Goal: Information Seeking & Learning: Compare options

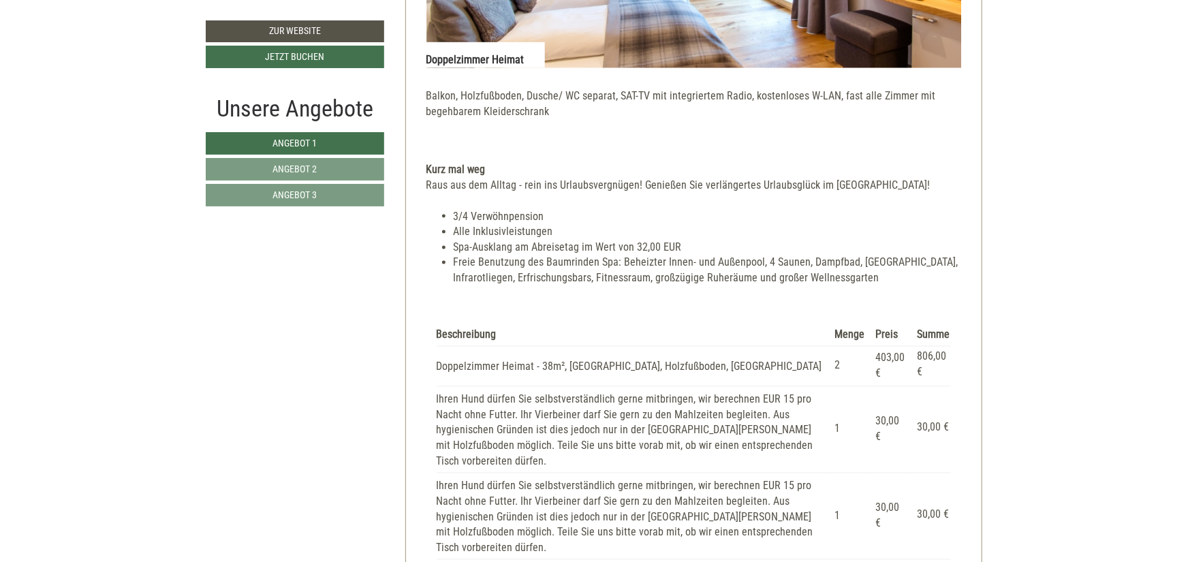
scroll to position [1349, 0]
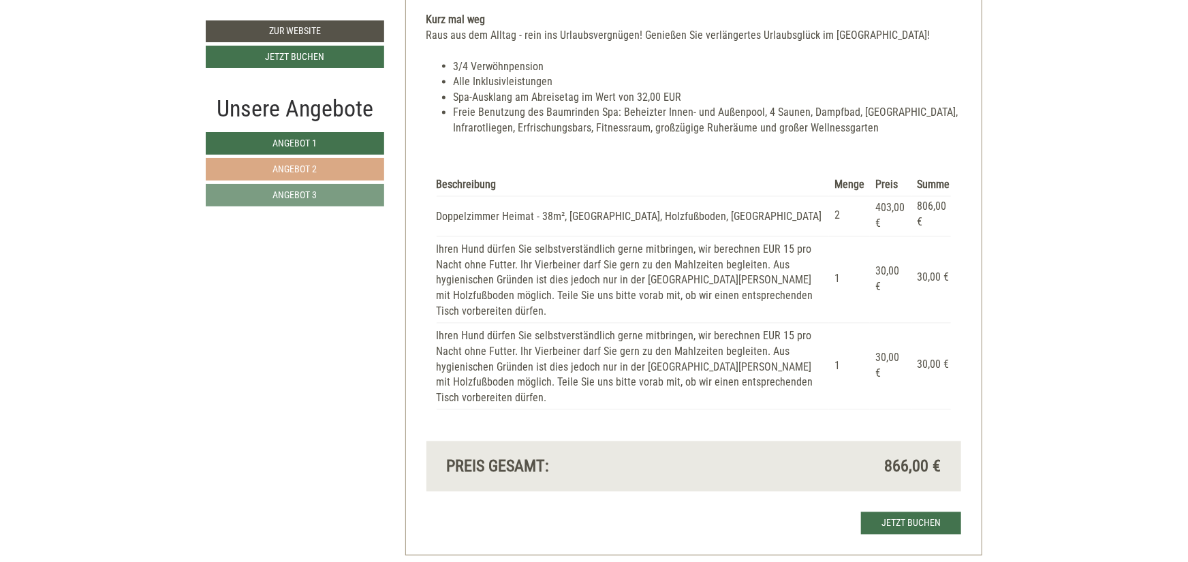
click at [362, 175] on link "Angebot 2" at bounding box center [295, 169] width 178 height 22
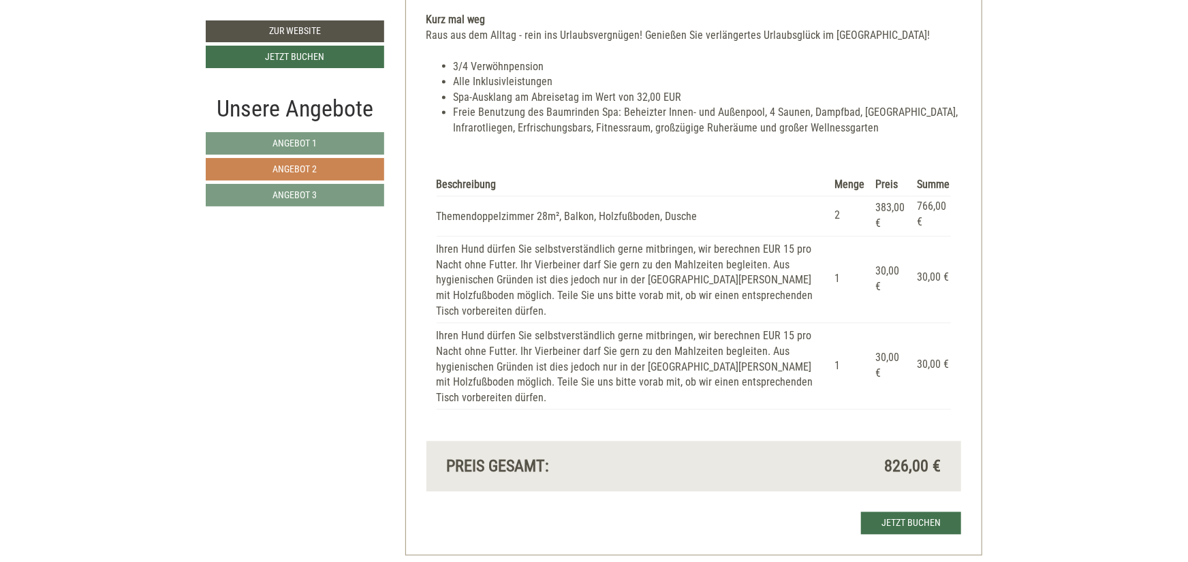
scroll to position [787, 0]
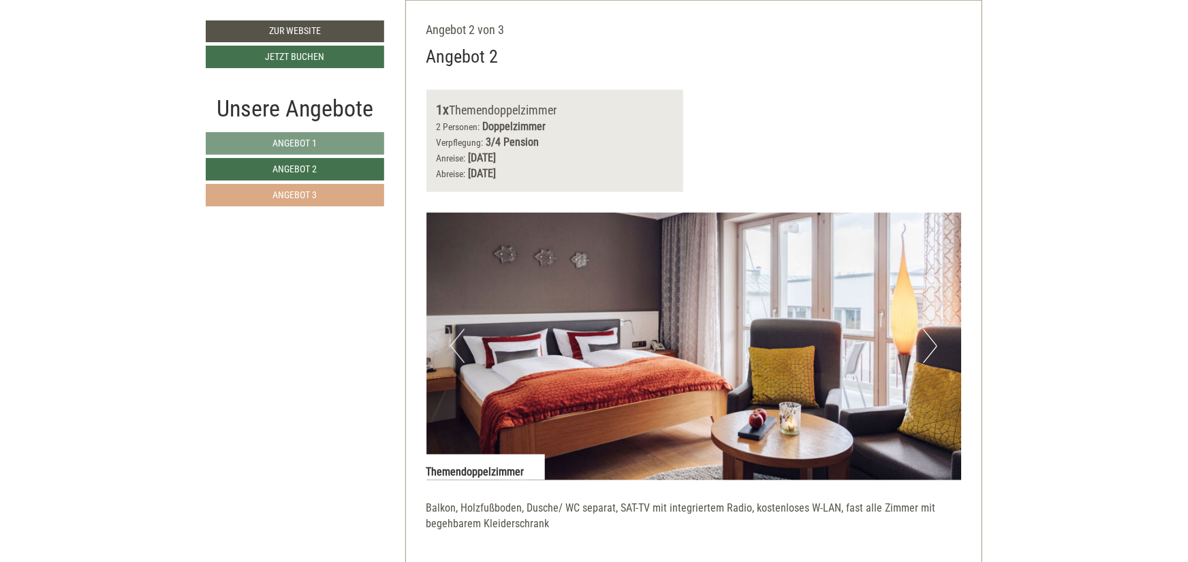
click at [356, 189] on link "Angebot 3" at bounding box center [295, 195] width 178 height 22
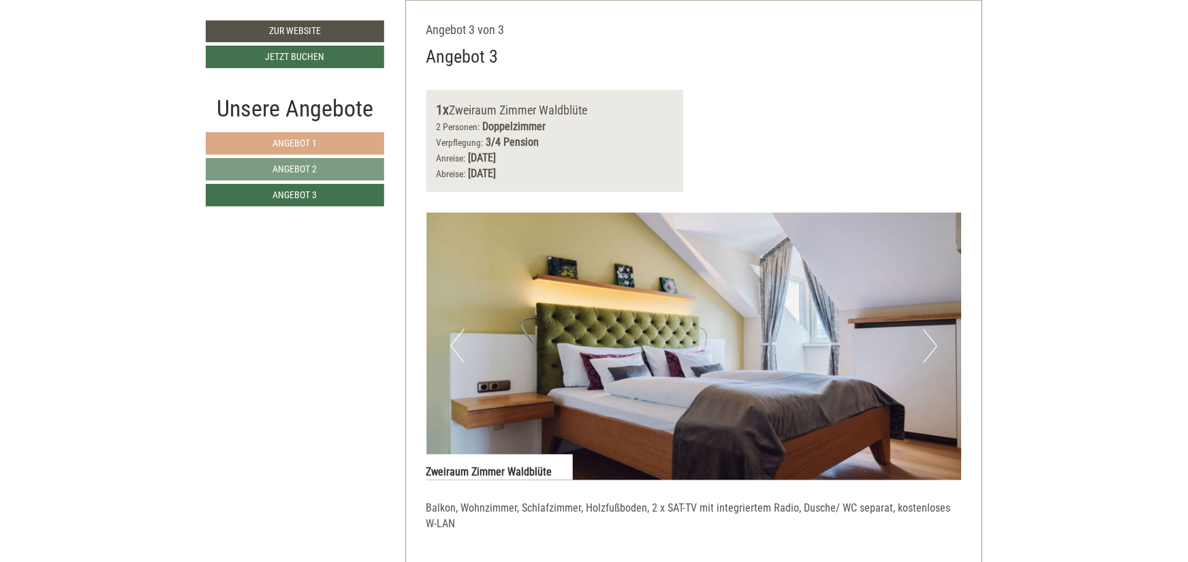
click at [351, 141] on link "Angebot 1" at bounding box center [295, 143] width 178 height 22
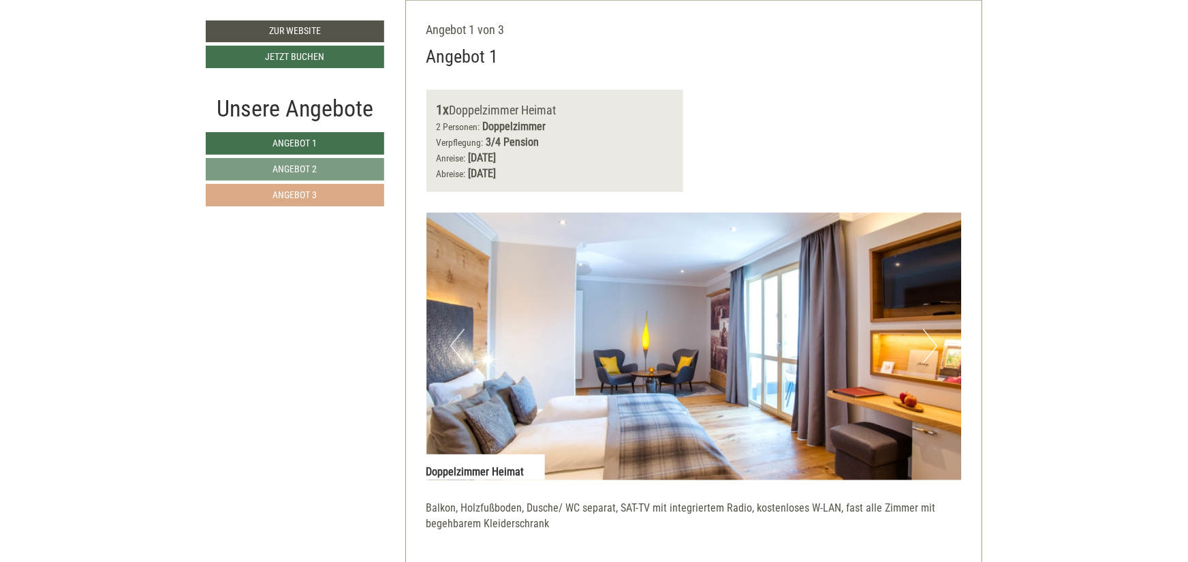
click at [341, 202] on link "Angebot 3" at bounding box center [295, 195] width 178 height 22
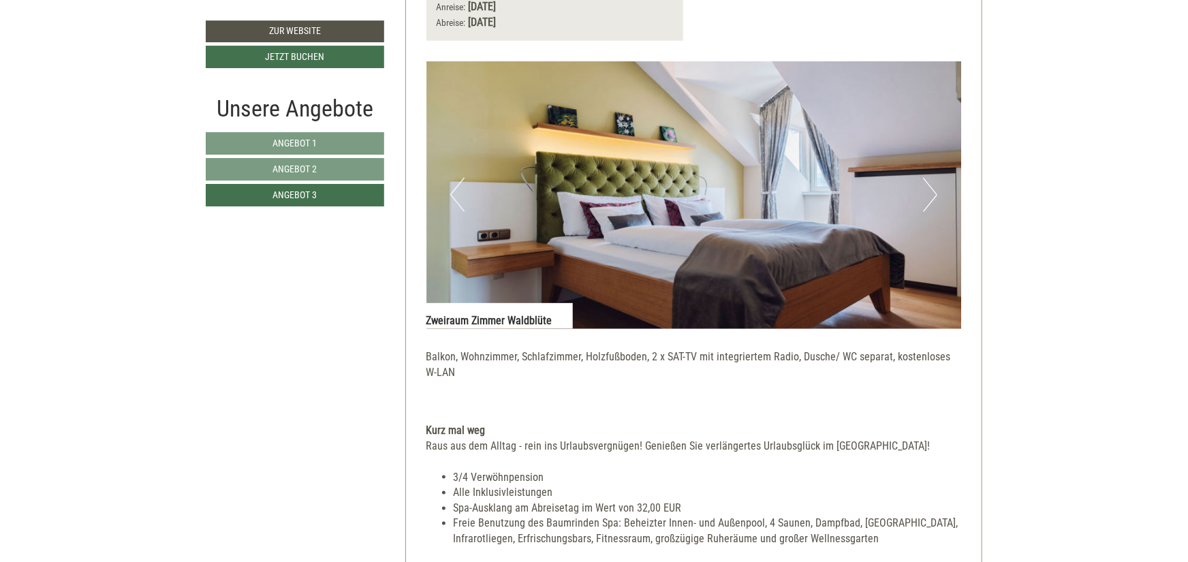
scroll to position [937, 0]
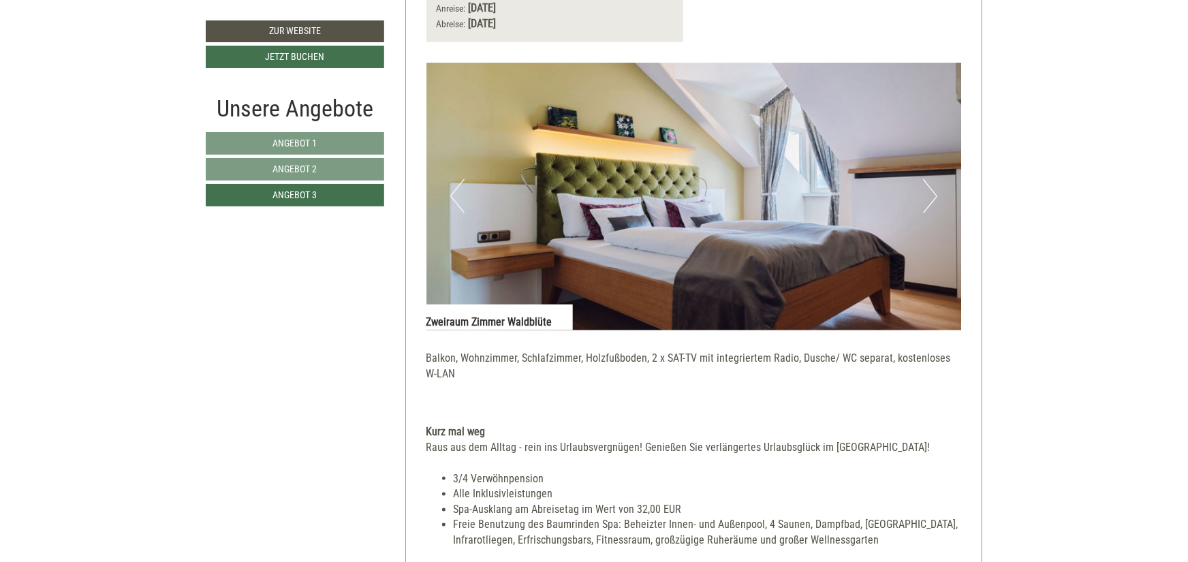
click at [931, 186] on button "Next" at bounding box center [930, 196] width 14 height 34
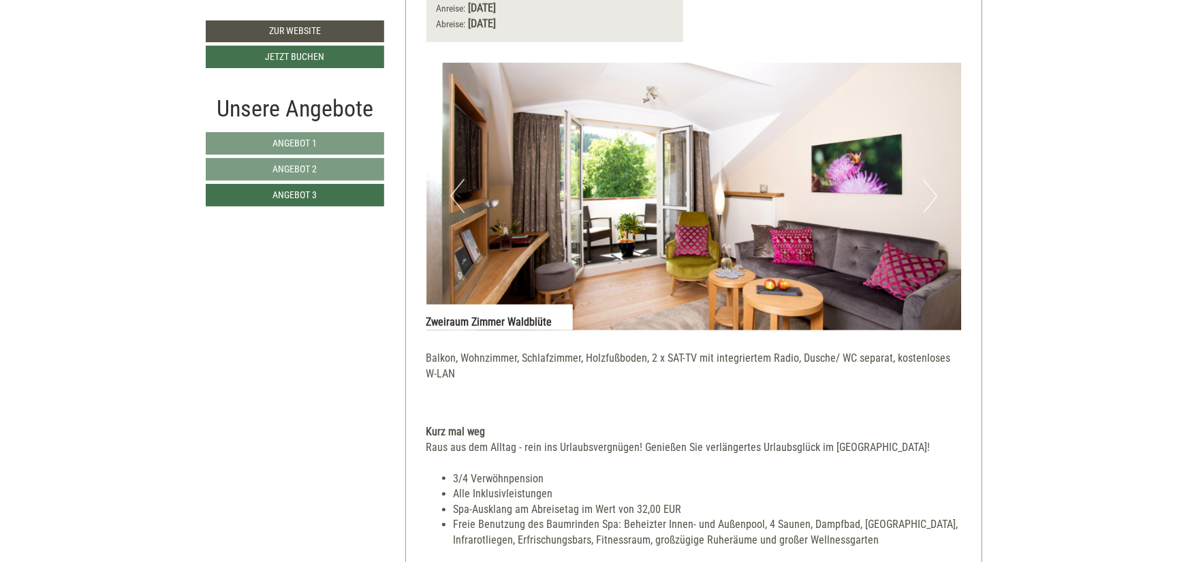
click at [931, 186] on button "Next" at bounding box center [930, 196] width 14 height 34
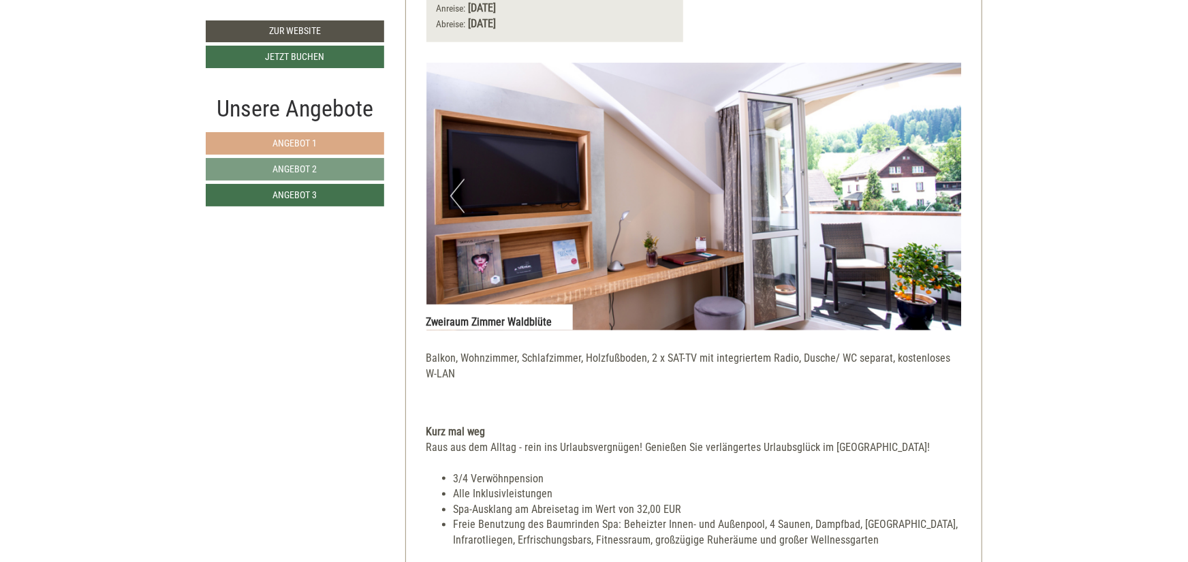
click at [313, 151] on link "Angebot 1" at bounding box center [295, 143] width 178 height 22
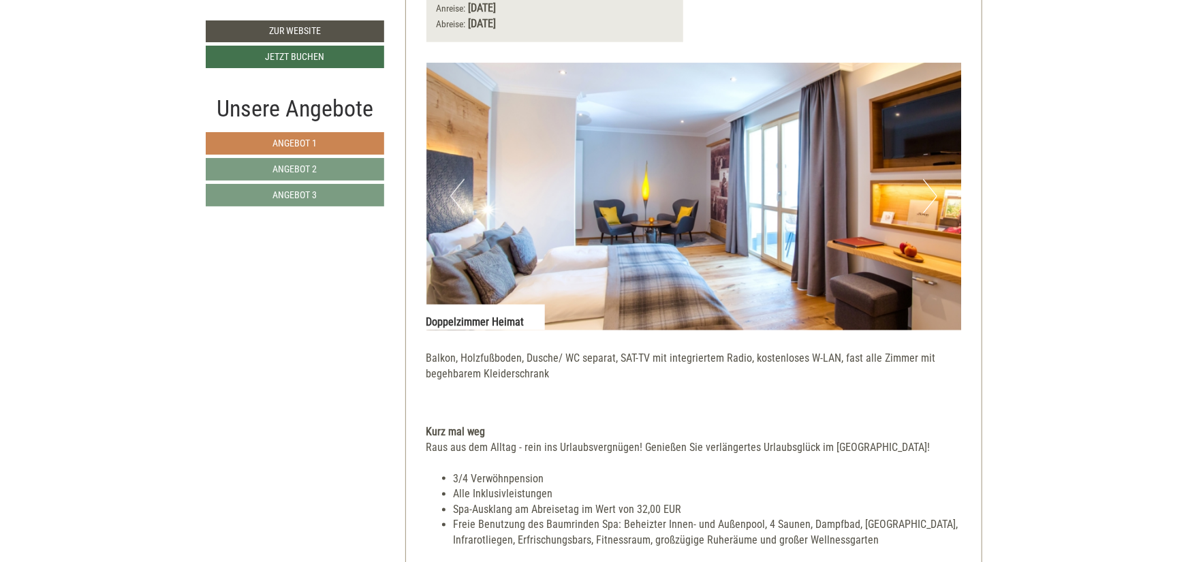
scroll to position [787, 0]
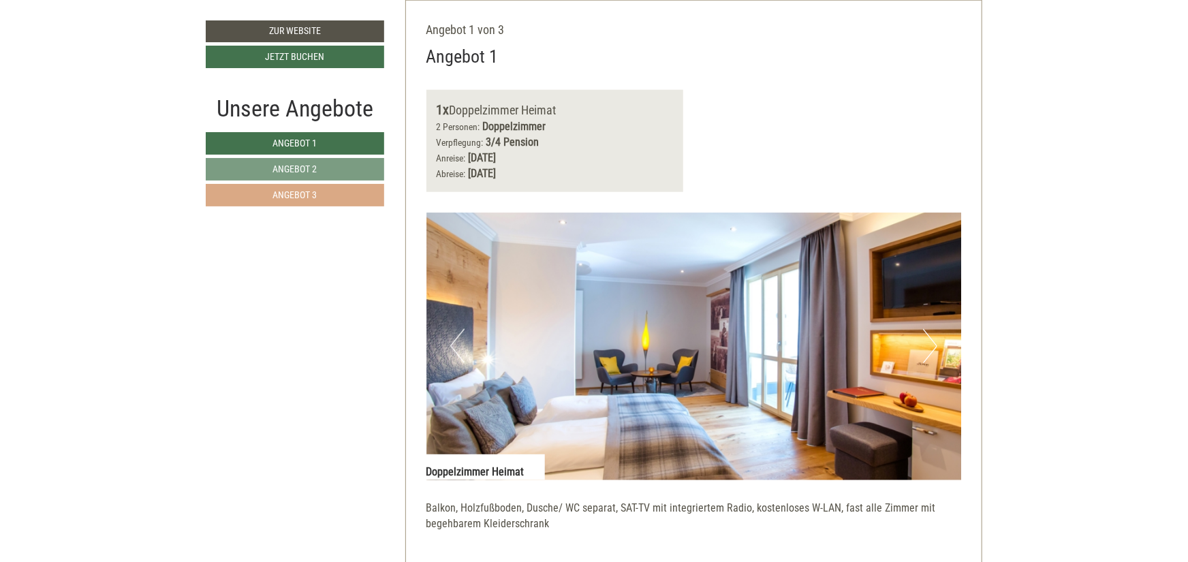
click at [322, 189] on link "Angebot 3" at bounding box center [295, 195] width 178 height 22
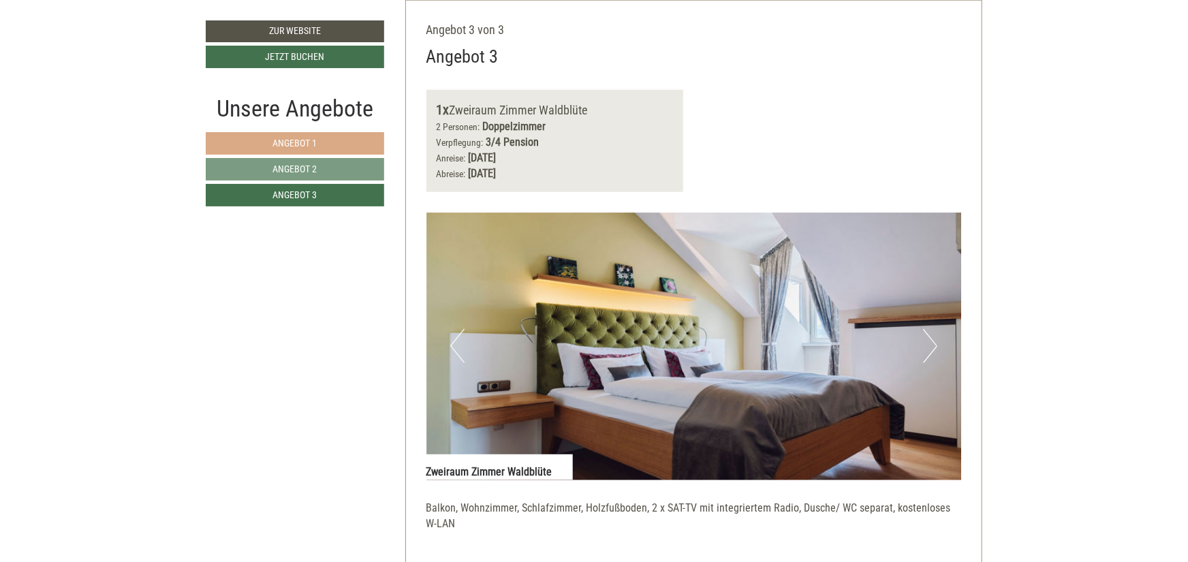
click at [281, 143] on span "Angebot 1" at bounding box center [295, 143] width 44 height 11
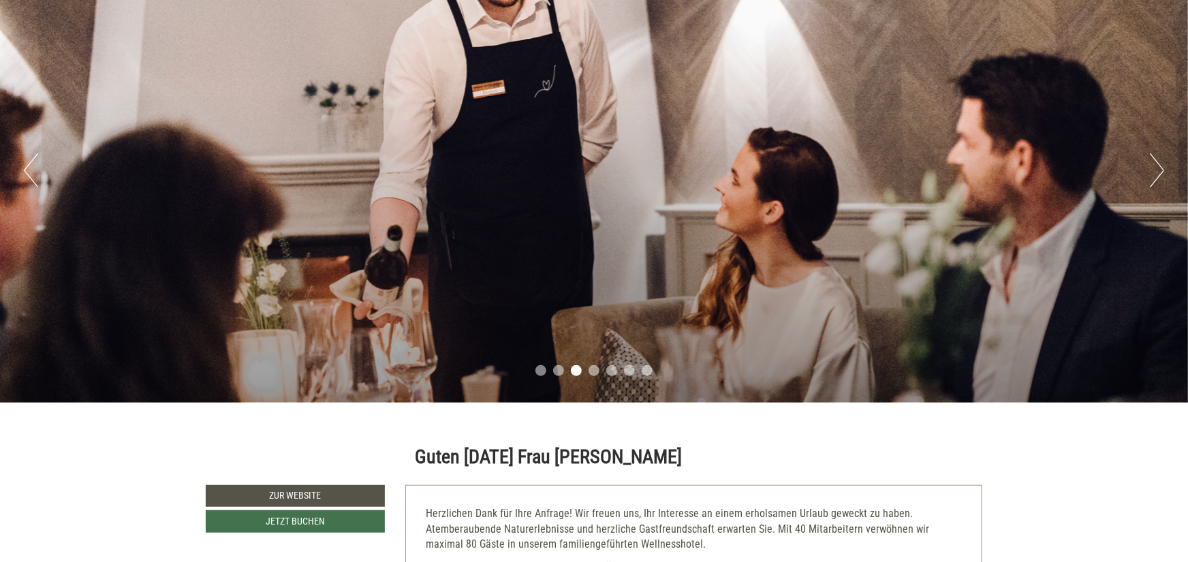
scroll to position [300, 0]
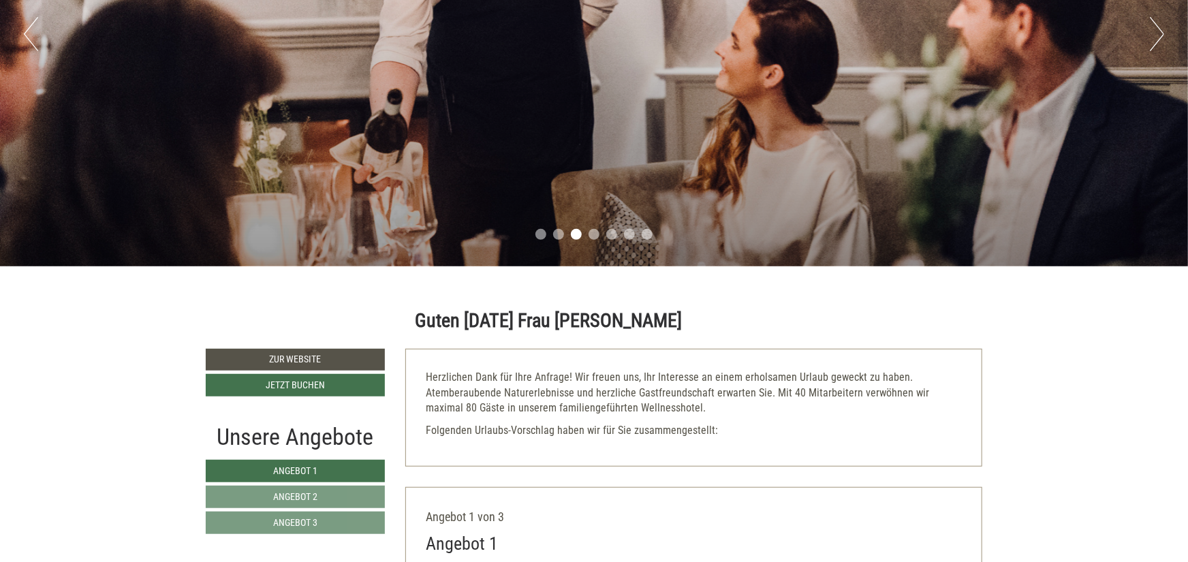
click at [1155, 27] on button "Next" at bounding box center [1157, 34] width 14 height 34
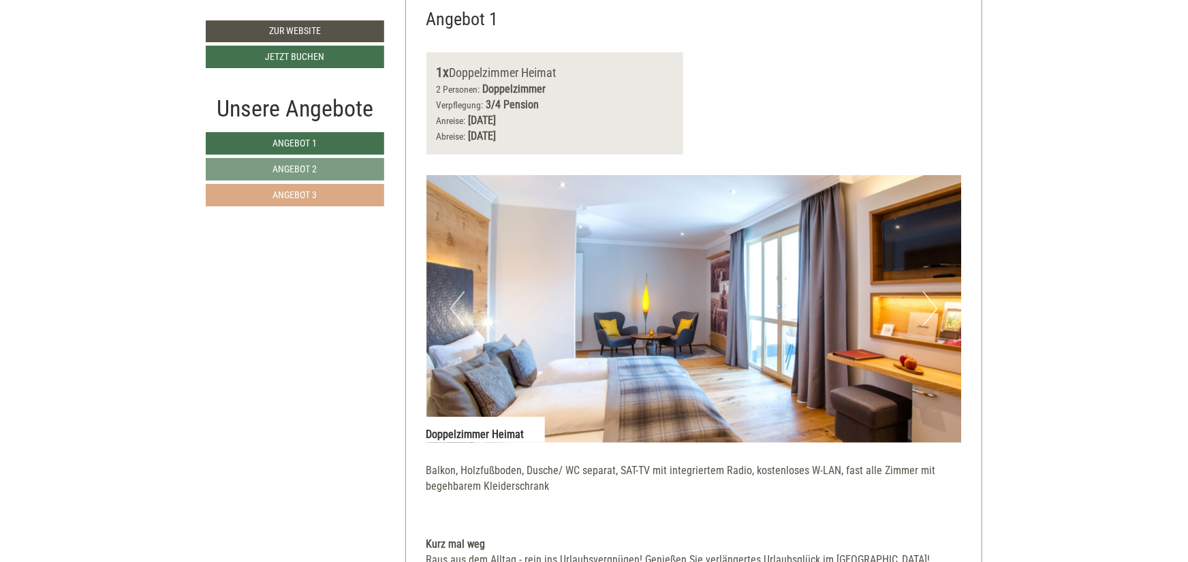
click at [317, 195] on span "Angebot 3" at bounding box center [295, 194] width 44 height 11
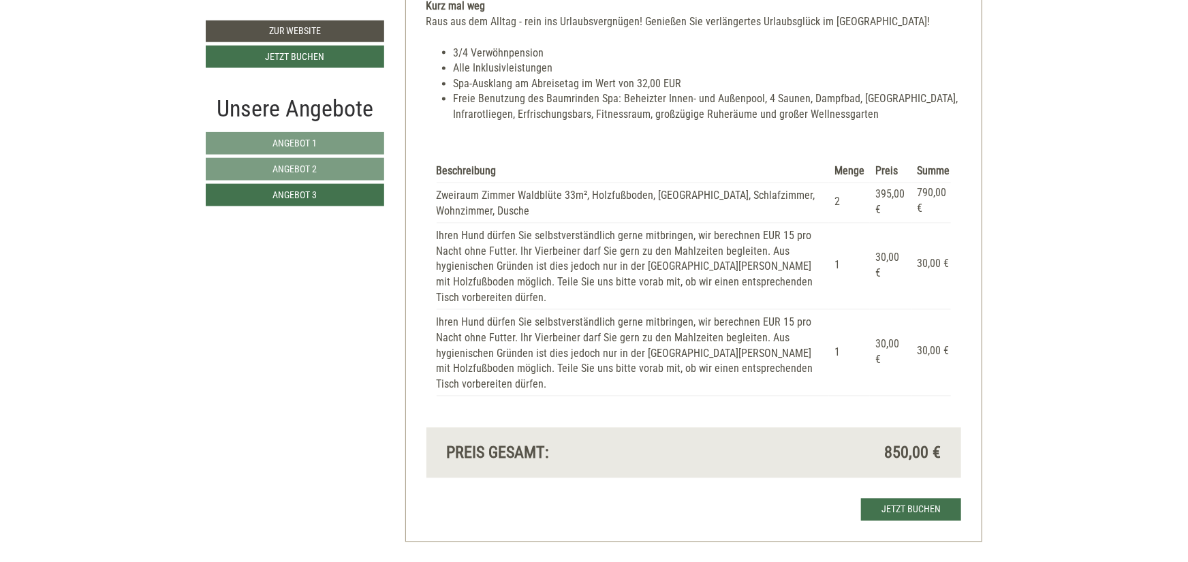
scroll to position [1386, 0]
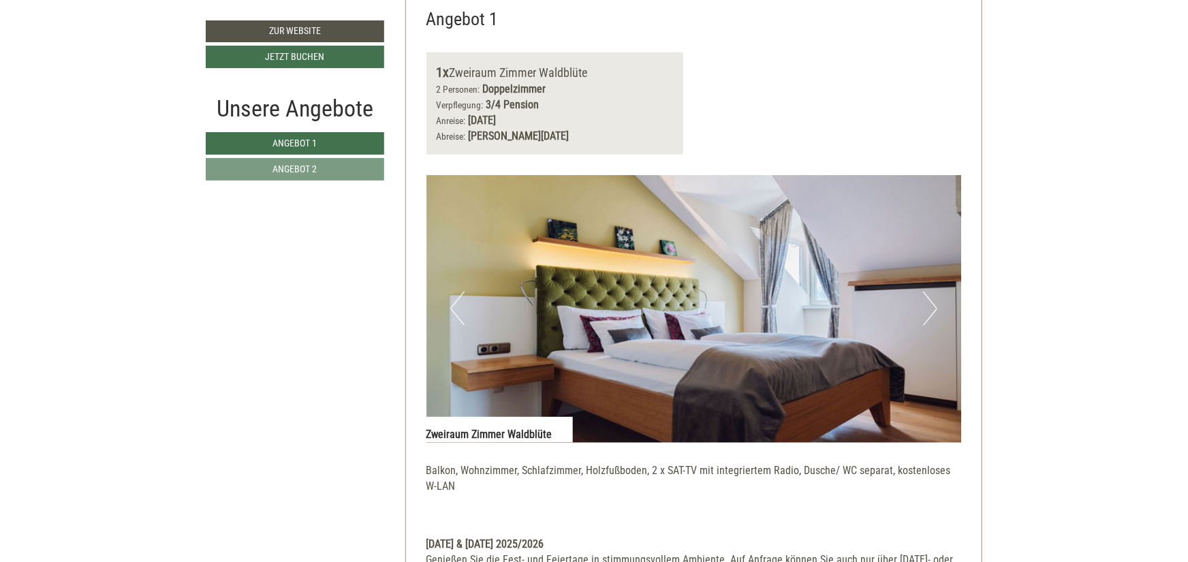
scroll to position [824, 0]
click at [309, 168] on span "Angebot 2" at bounding box center [295, 168] width 44 height 11
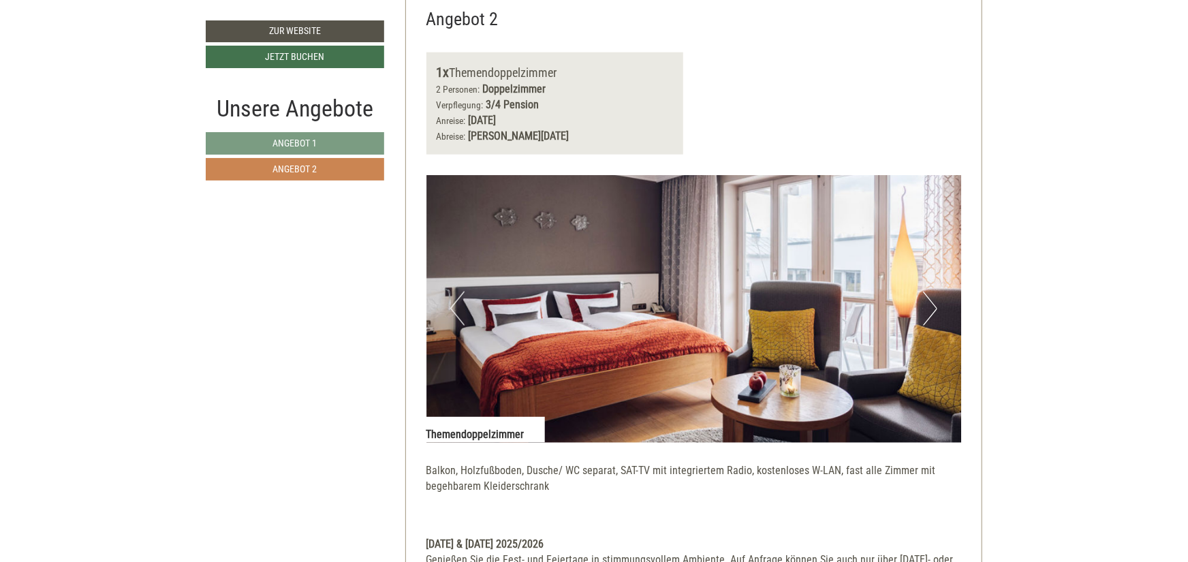
scroll to position [787, 0]
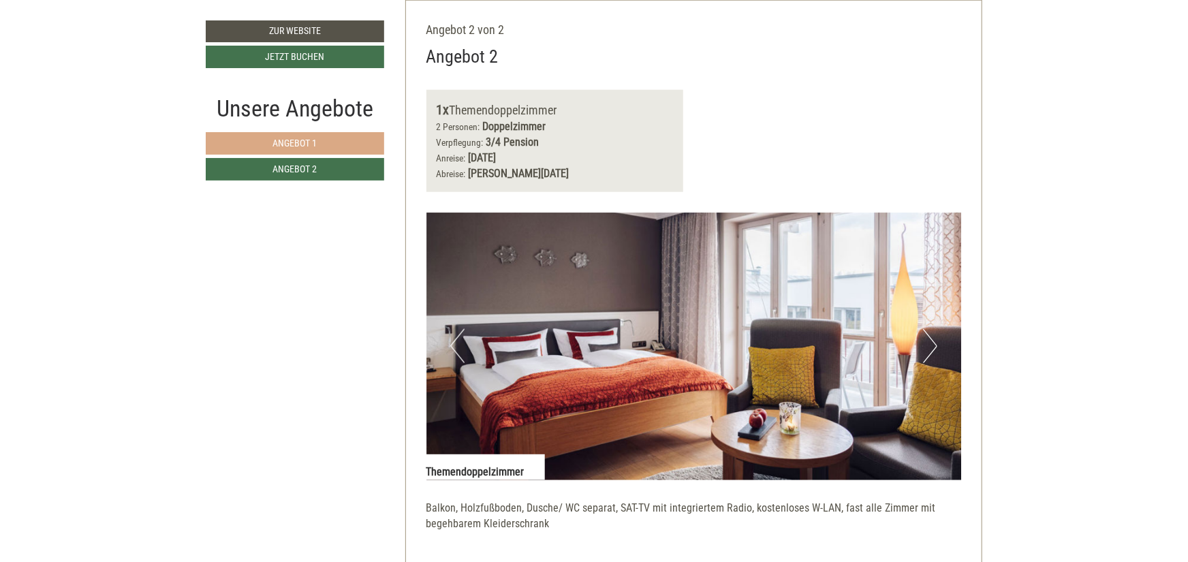
click at [311, 151] on link "Angebot 1" at bounding box center [295, 143] width 178 height 22
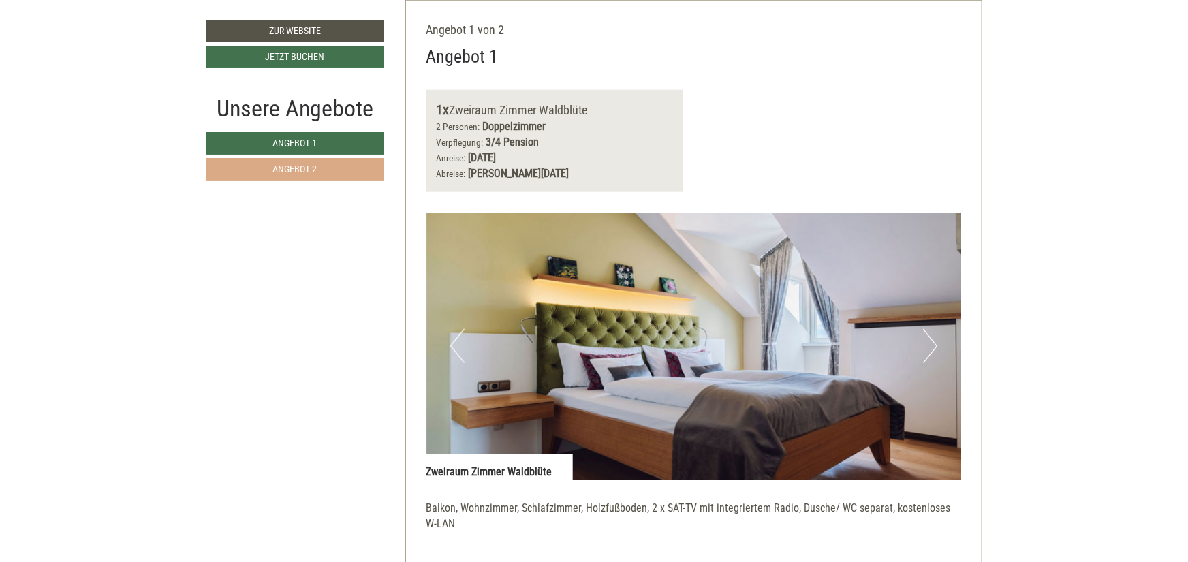
click at [310, 161] on link "Angebot 2" at bounding box center [295, 169] width 178 height 22
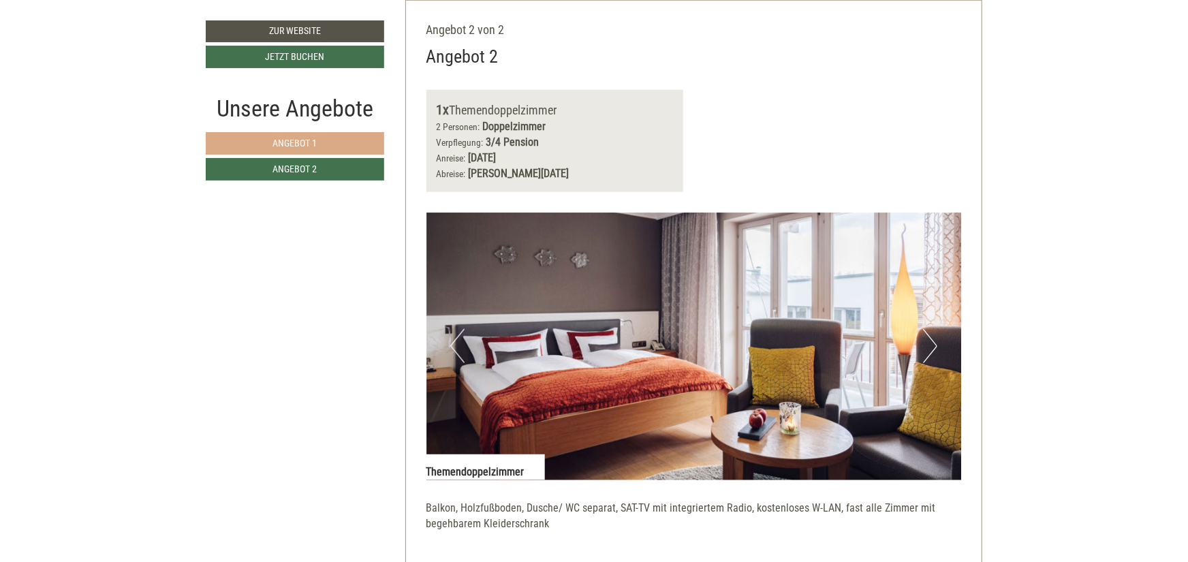
click at [317, 144] on span "Angebot 1" at bounding box center [295, 143] width 44 height 11
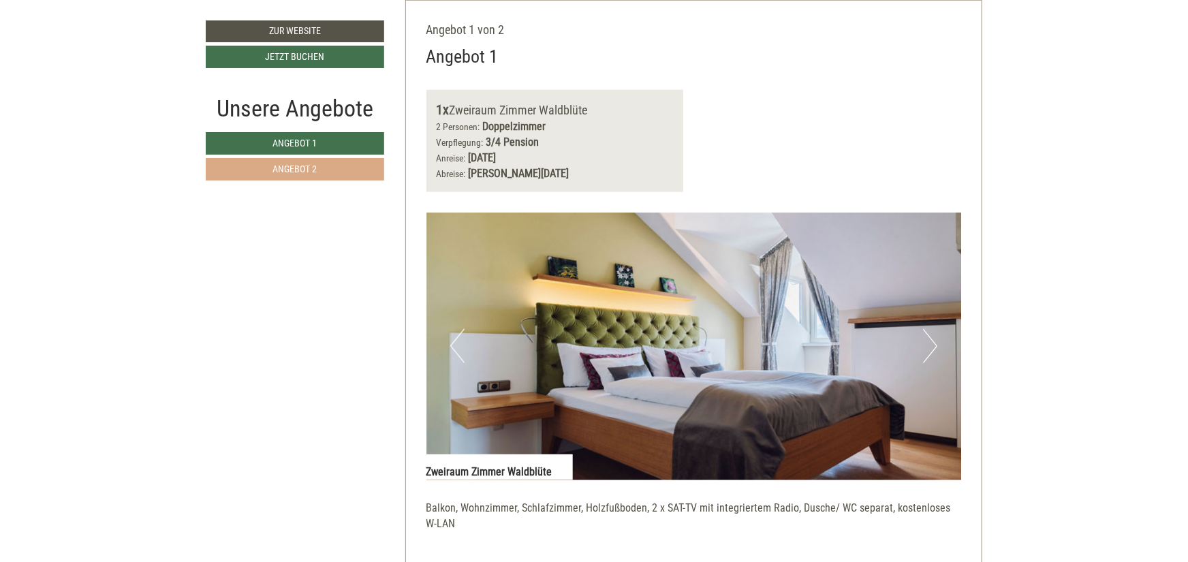
click at [307, 172] on span "Angebot 2" at bounding box center [295, 168] width 44 height 11
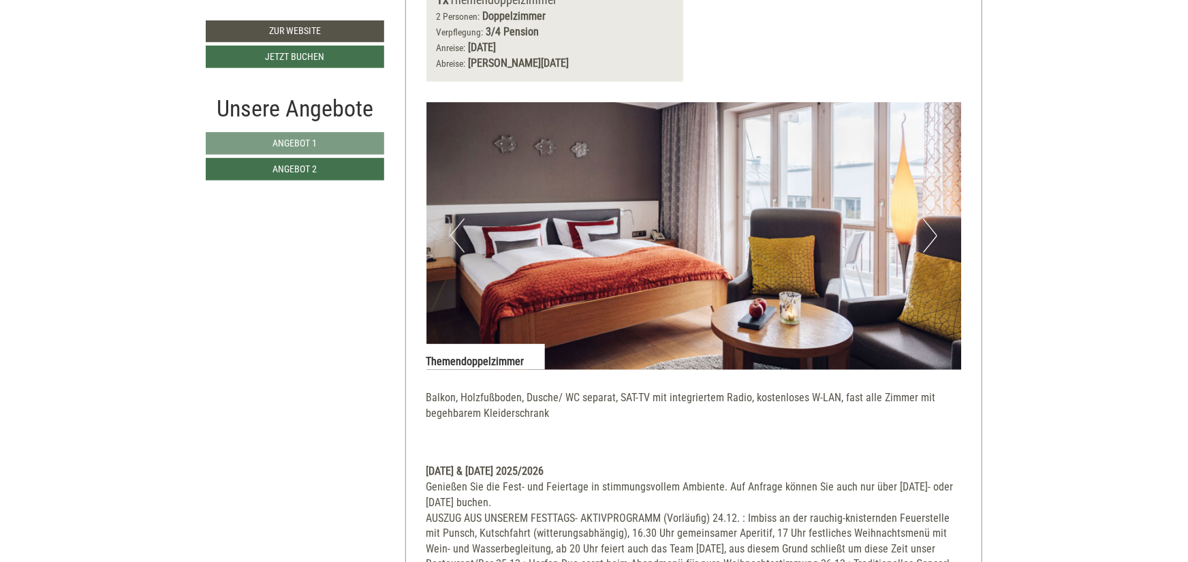
scroll to position [862, 0]
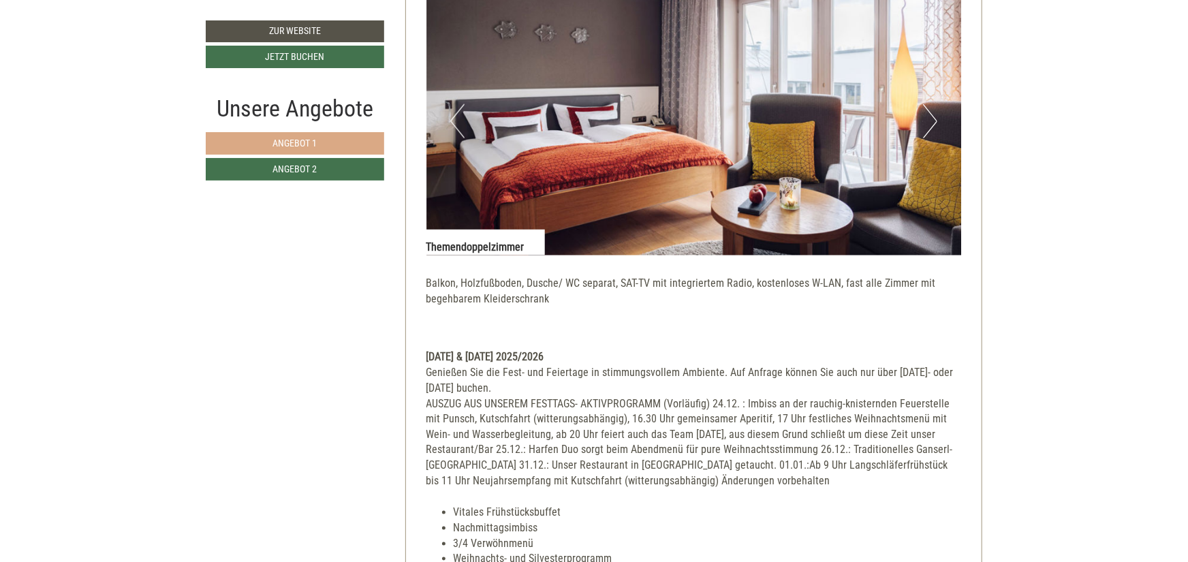
click at [337, 147] on link "Angebot 1" at bounding box center [295, 143] width 178 height 22
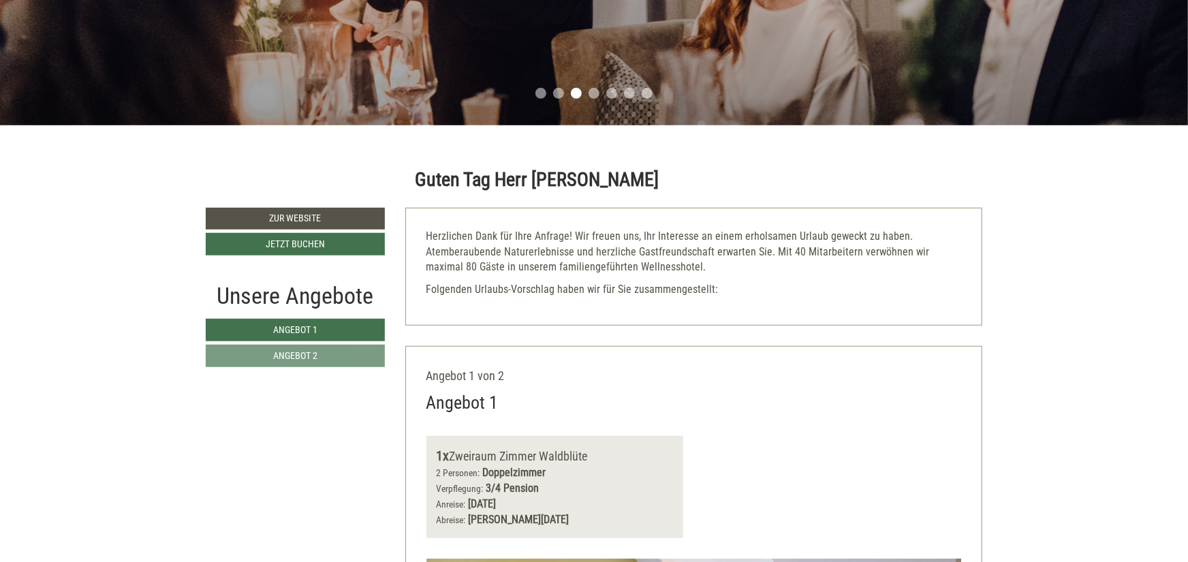
scroll to position [412, 0]
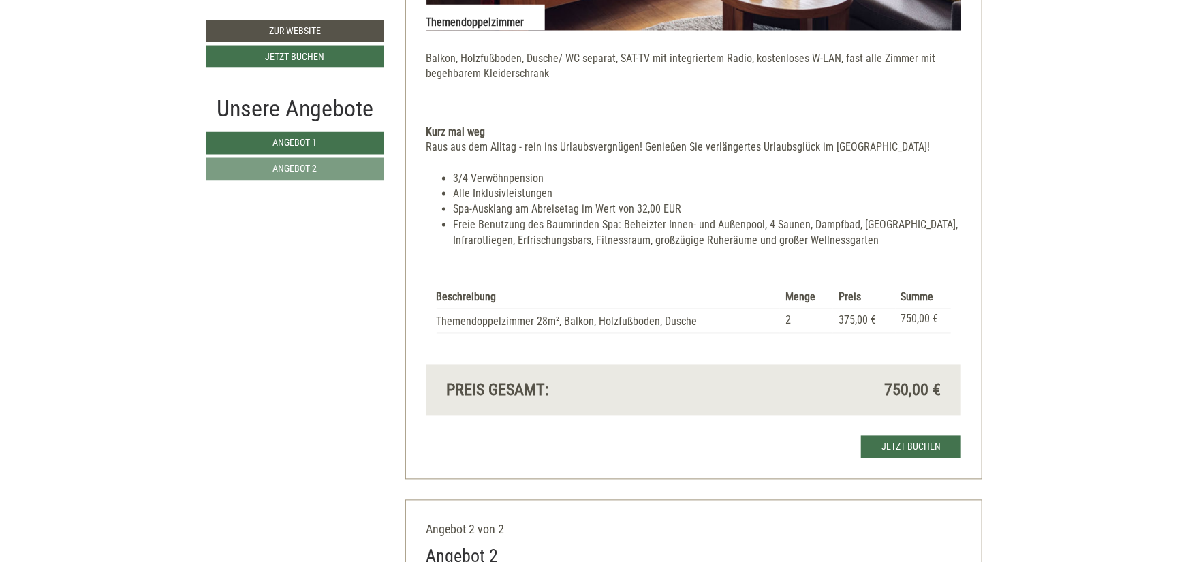
scroll to position [1349, 0]
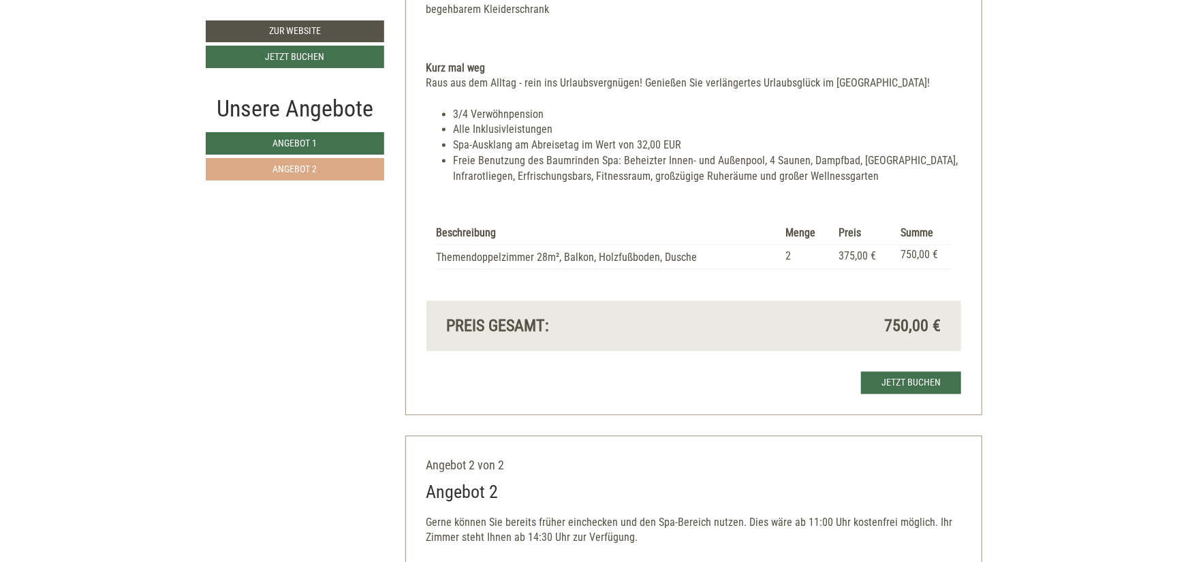
click at [348, 177] on link "Angebot 2" at bounding box center [295, 169] width 178 height 22
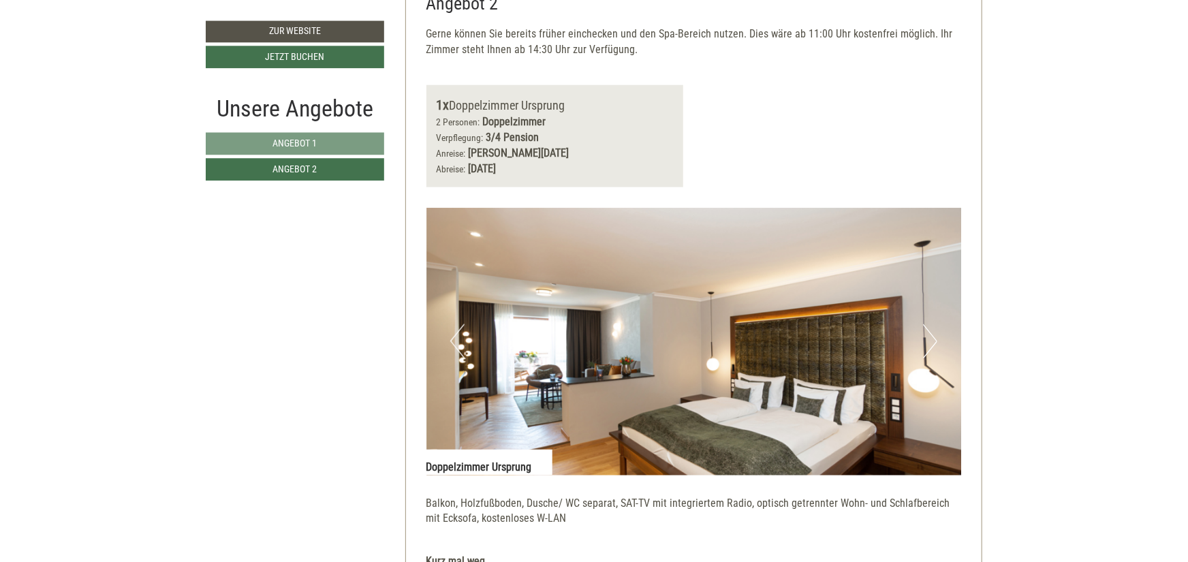
scroll to position [787, 0]
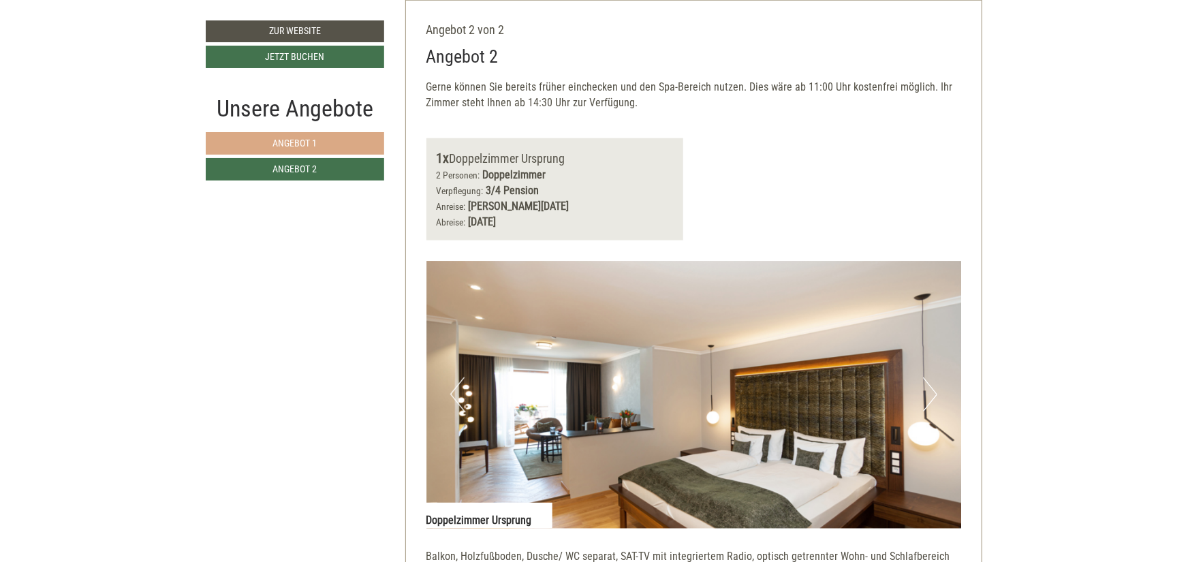
click at [379, 142] on link "Angebot 1" at bounding box center [295, 143] width 178 height 22
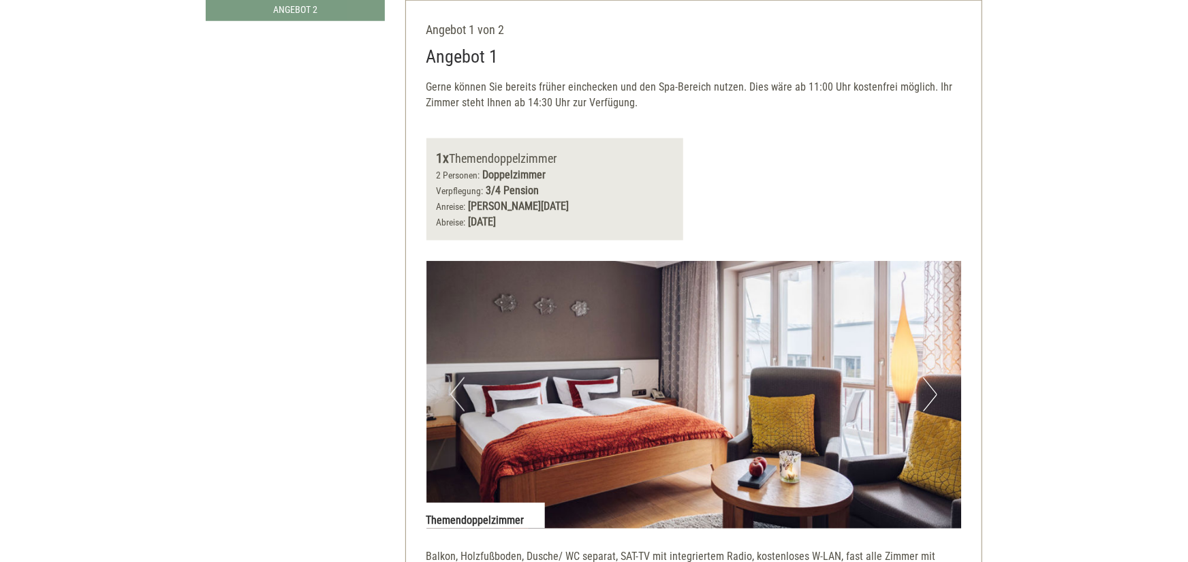
scroll to position [412, 0]
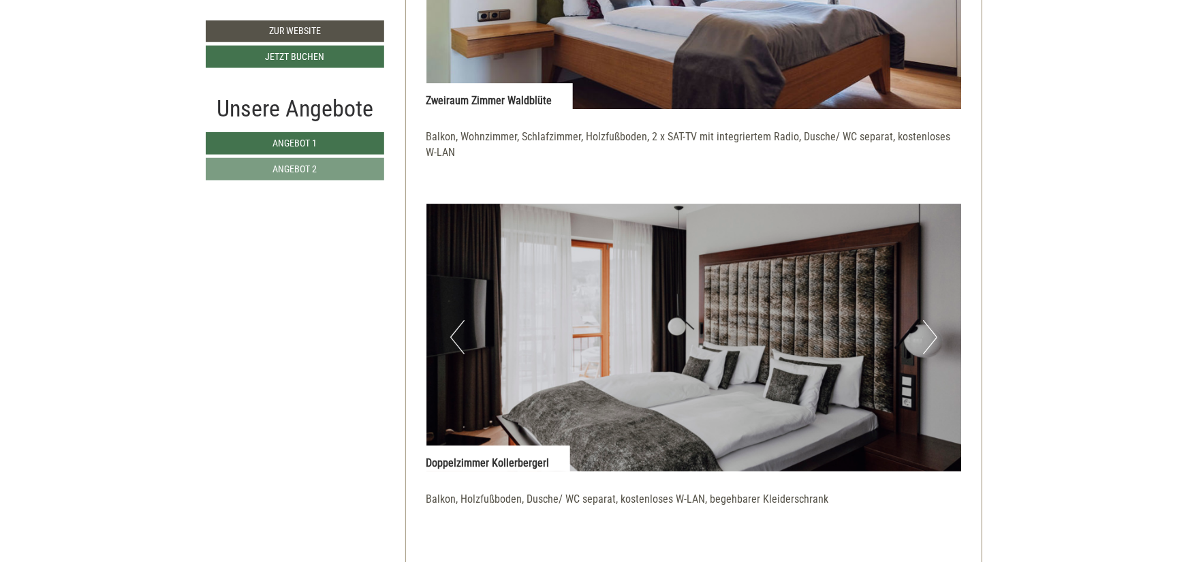
scroll to position [2242, 0]
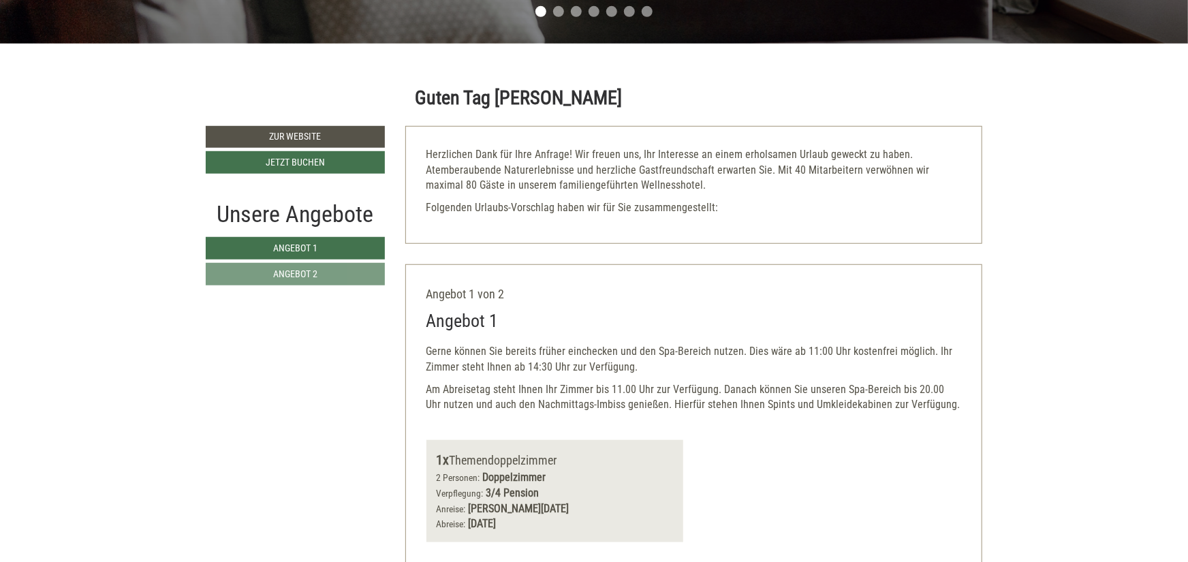
scroll to position [525, 0]
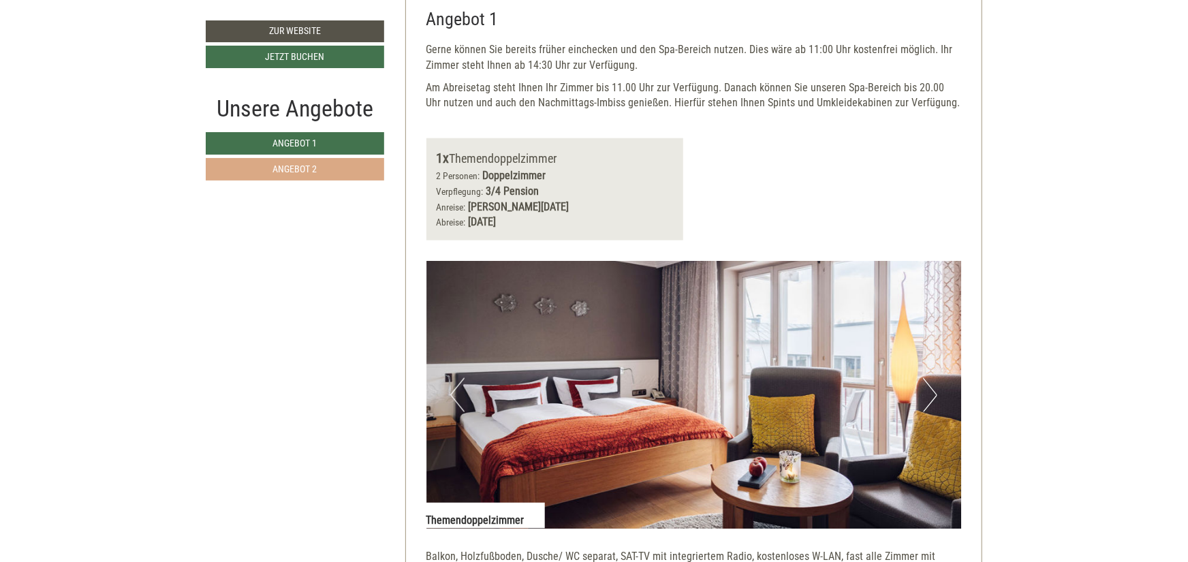
click at [306, 178] on link "Angebot 2" at bounding box center [295, 169] width 178 height 22
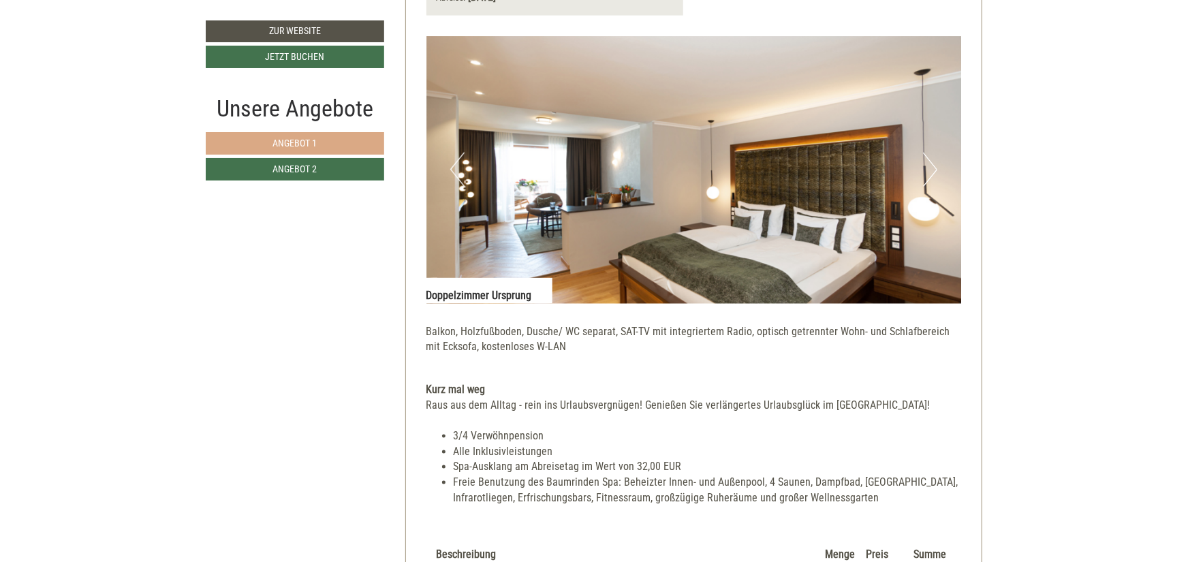
click at [317, 148] on span "Angebot 1" at bounding box center [295, 143] width 44 height 11
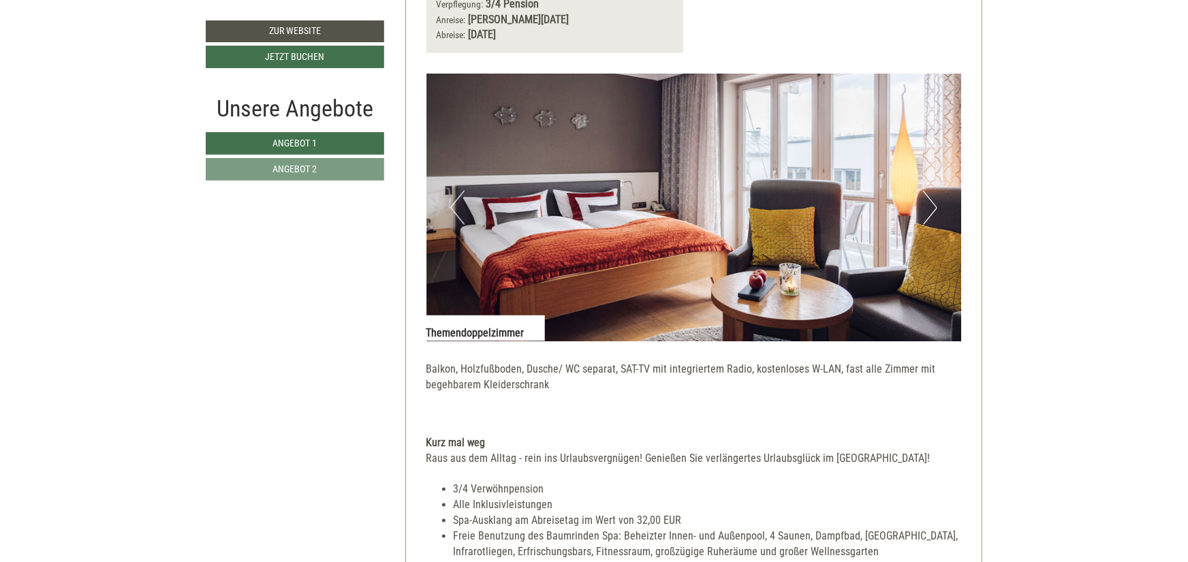
scroll to position [787, 0]
